Goal: Task Accomplishment & Management: Manage account settings

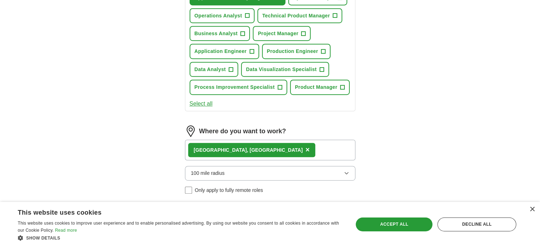
scroll to position [492, 0]
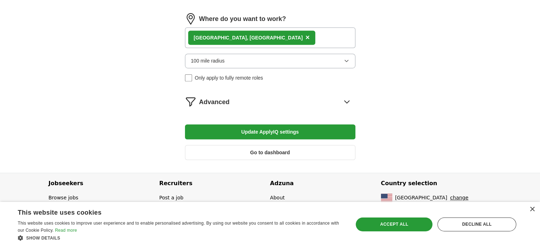
click at [346, 103] on icon at bounding box center [347, 102] width 5 height 2
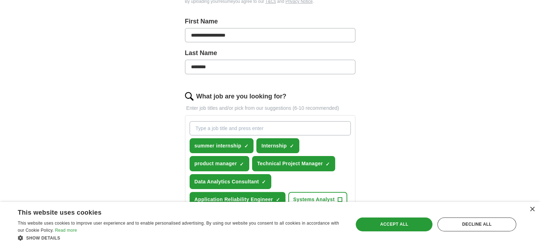
scroll to position [147, 0]
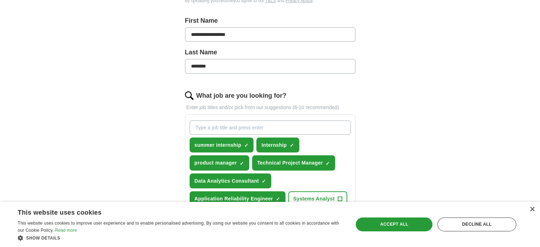
click at [241, 126] on input "What job are you looking for?" at bounding box center [270, 127] width 161 height 14
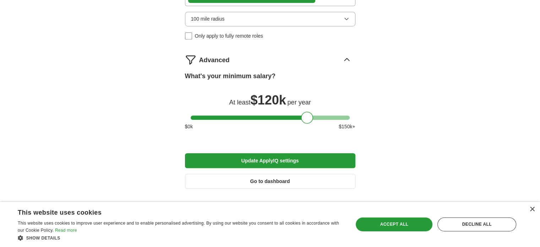
scroll to position [562, 0]
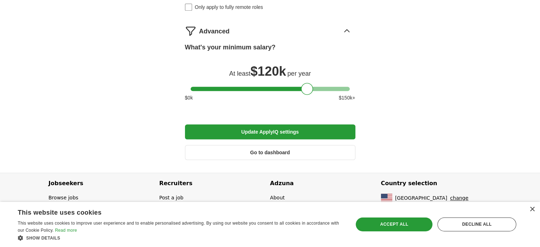
click at [279, 150] on button "Go to dashboard" at bounding box center [270, 152] width 171 height 15
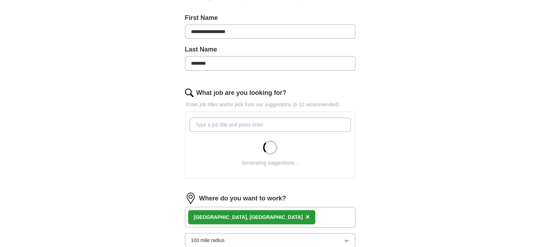
scroll to position [150, 0]
click at [248, 120] on input "What job are you looking for?" at bounding box center [270, 124] width 161 height 14
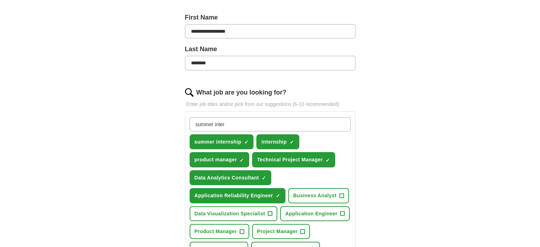
type input "summer intern"
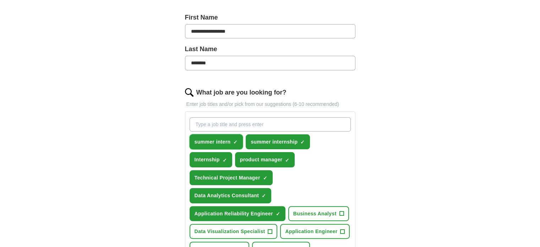
click at [0, 0] on span "×" at bounding box center [0, 0] width 0 height 0
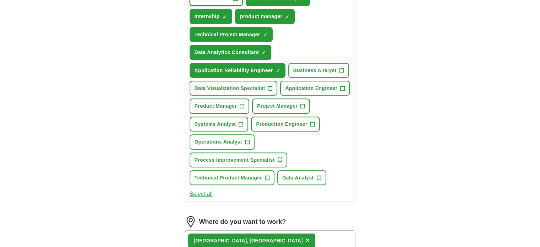
scroll to position [294, 0]
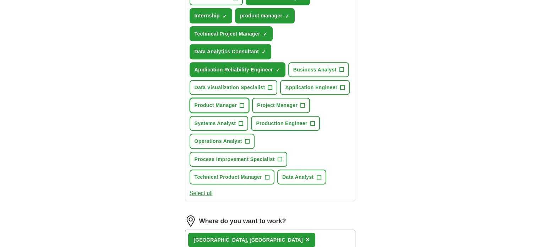
click at [244, 104] on span "+" at bounding box center [242, 106] width 4 height 6
click at [301, 108] on span "+" at bounding box center [303, 106] width 4 height 6
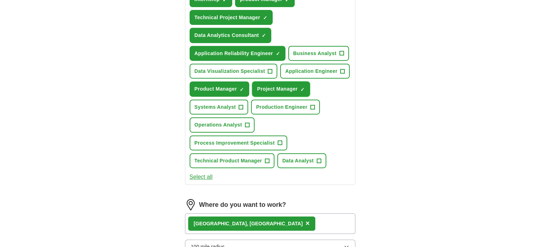
scroll to position [311, 0]
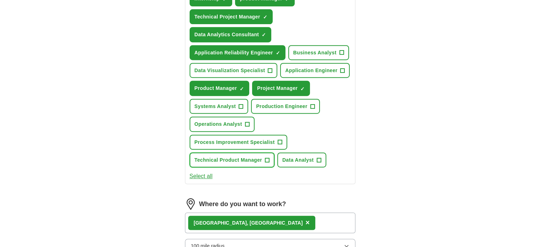
click at [269, 157] on span "+" at bounding box center [267, 160] width 4 height 6
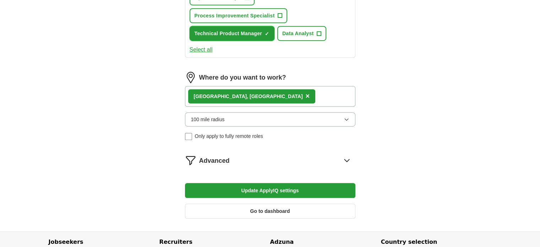
scroll to position [438, 0]
click at [279, 184] on button "Update ApplyIQ settings" at bounding box center [270, 190] width 171 height 15
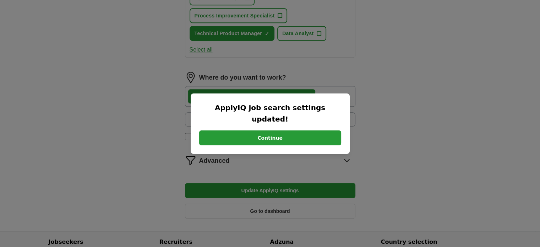
click at [301, 133] on button "Continue" at bounding box center [270, 137] width 142 height 15
